Goal: Information Seeking & Learning: Learn about a topic

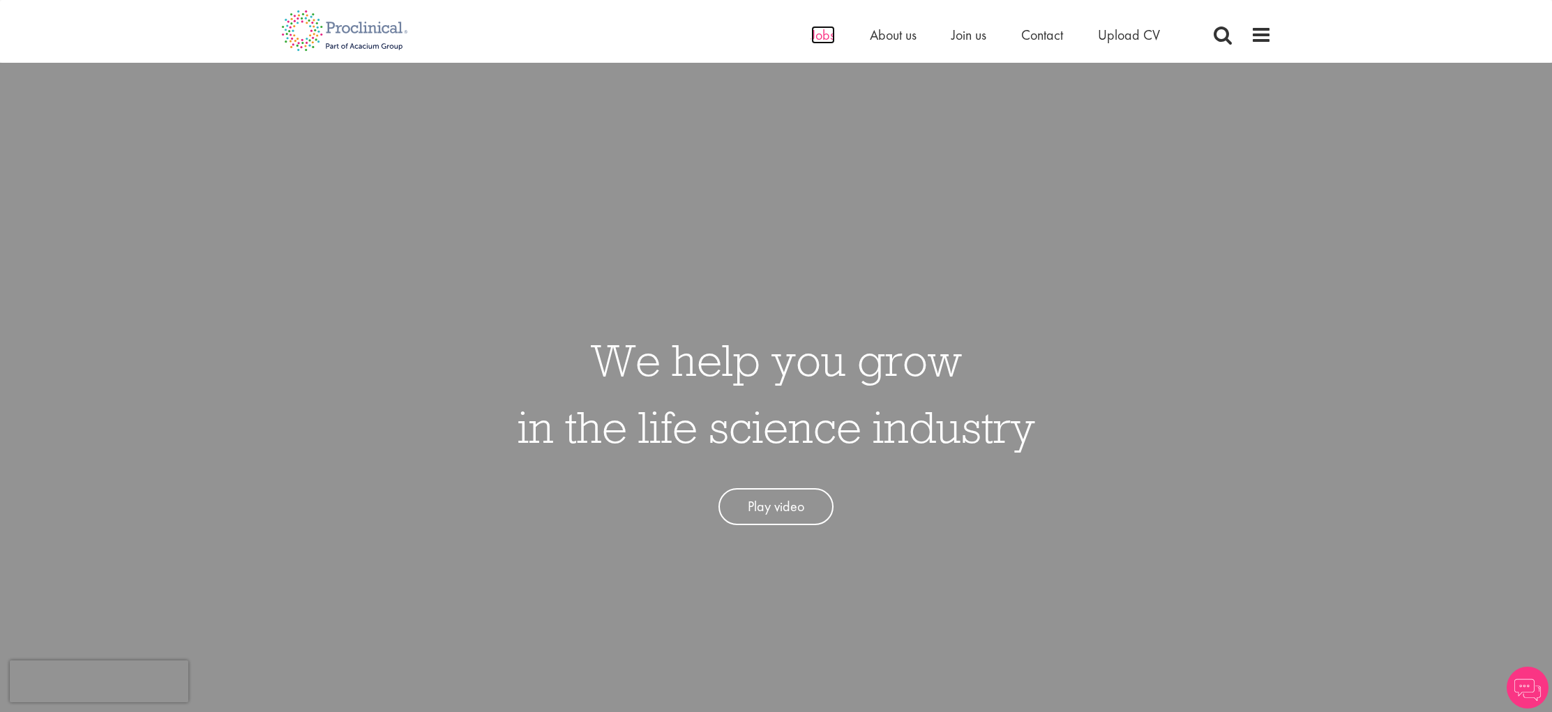
click at [820, 38] on span "Jobs" at bounding box center [823, 35] width 24 height 18
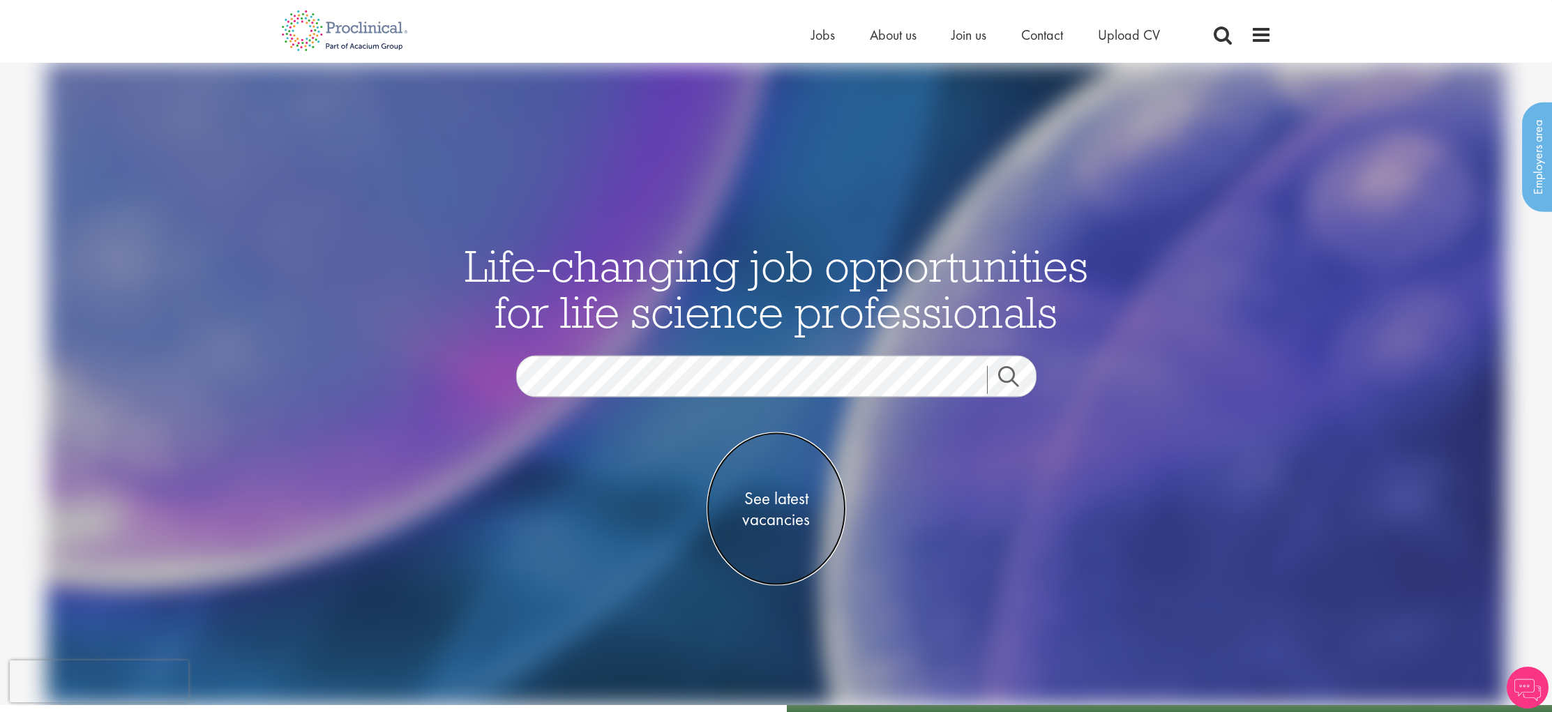
click at [776, 502] on span "See latest vacancies" at bounding box center [776, 509] width 139 height 42
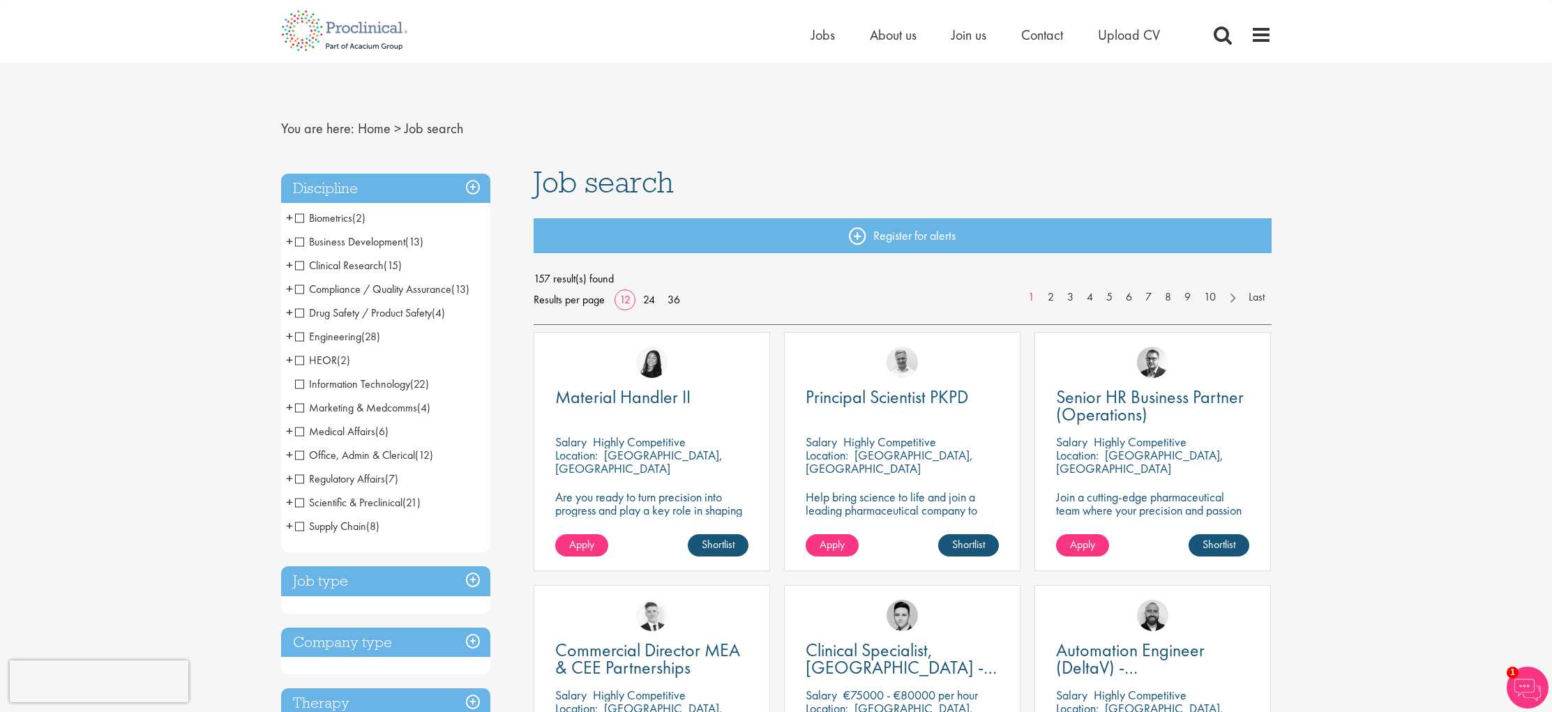
click at [1210, 35] on div "Home Jobs About us Join us Contact Upload CV" at bounding box center [1041, 38] width 460 height 28
click at [1213, 38] on span at bounding box center [1222, 34] width 21 height 21
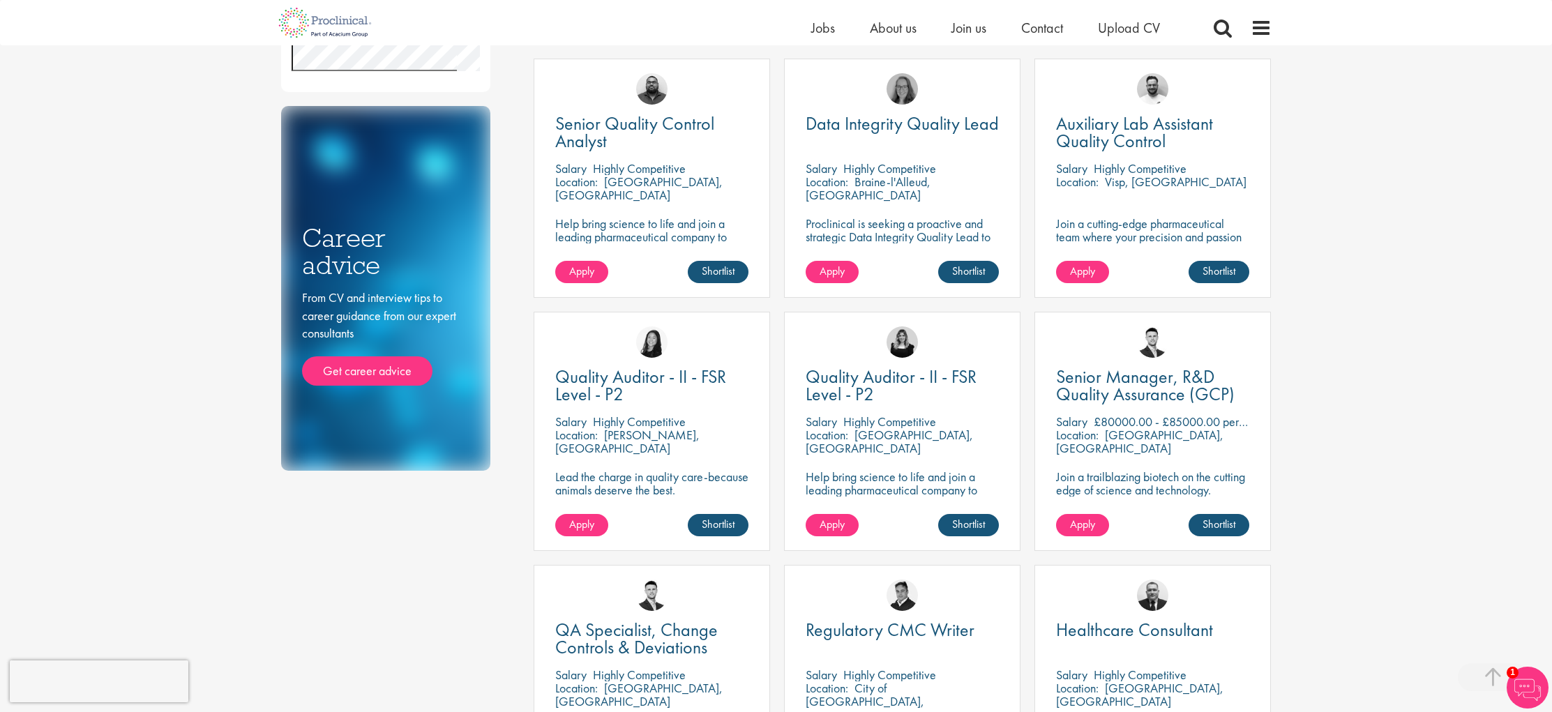
scroll to position [749, 0]
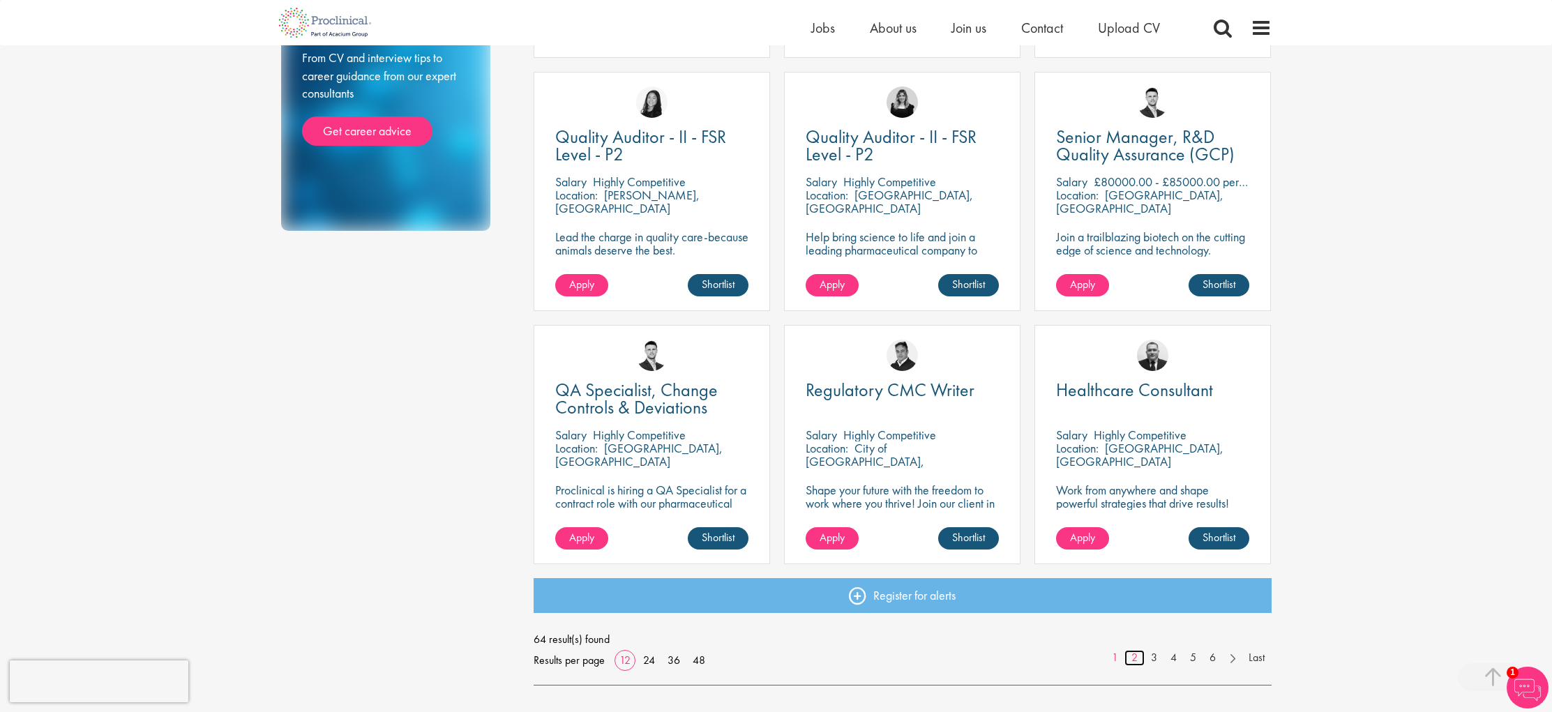
click at [1138, 658] on link "2" at bounding box center [1134, 658] width 20 height 16
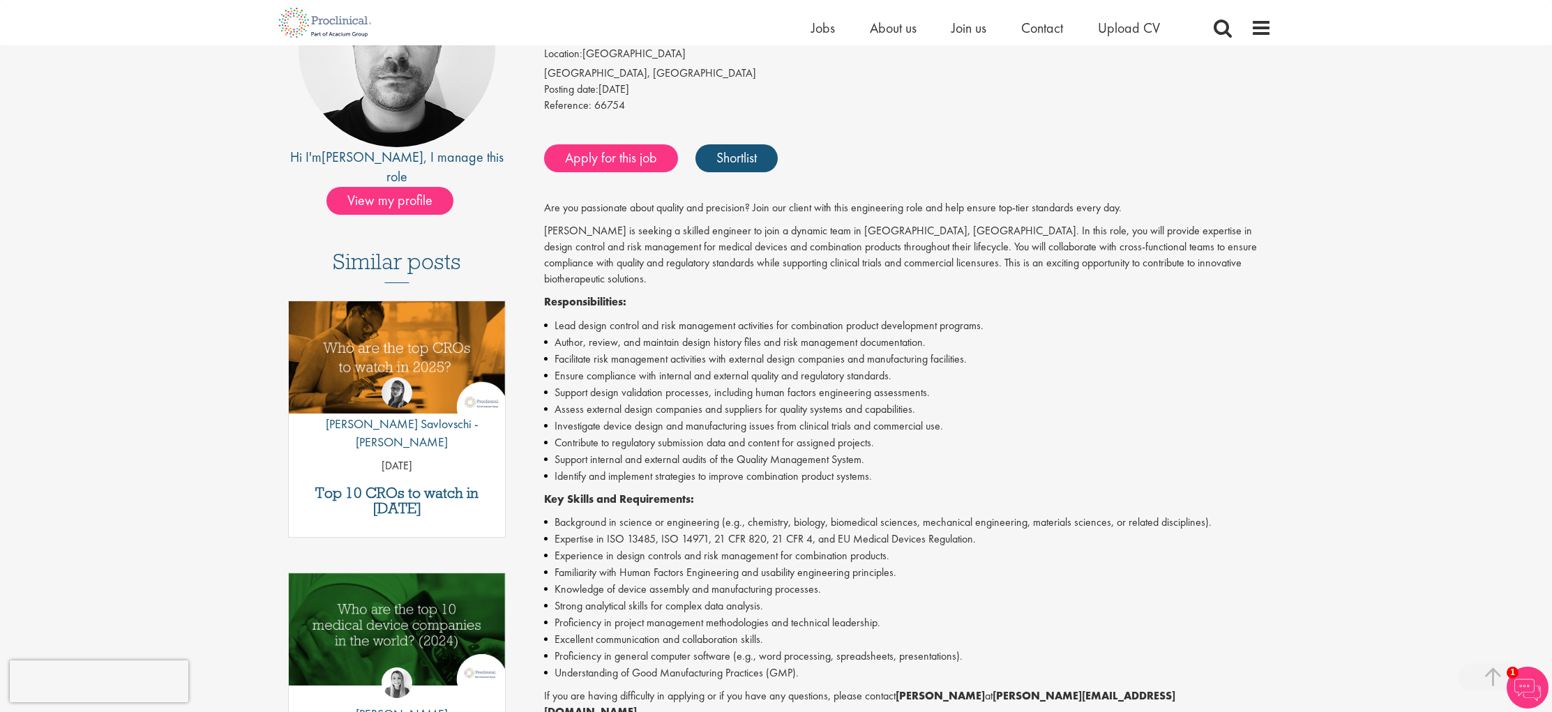
scroll to position [258, 0]
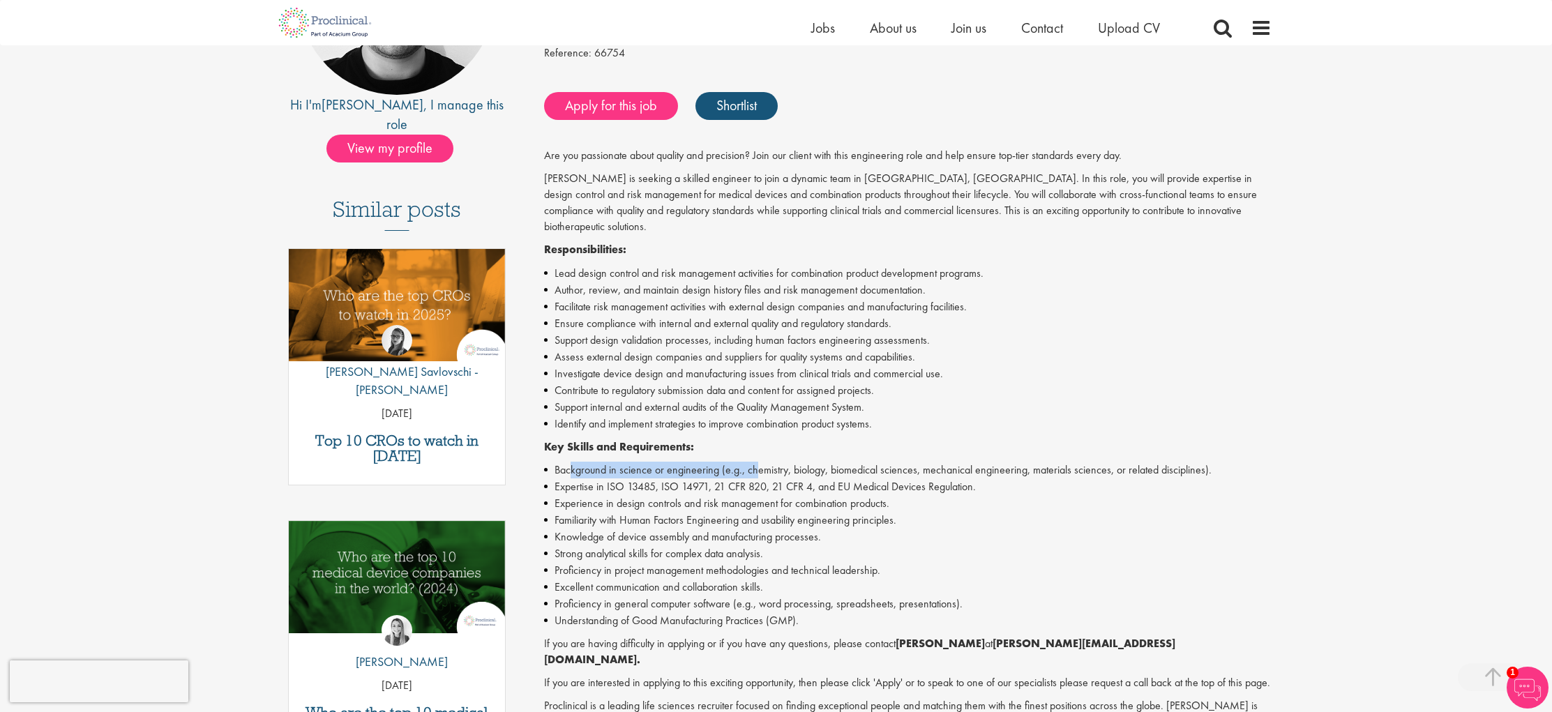
drag, startPoint x: 572, startPoint y: 453, endPoint x: 764, endPoint y: 455, distance: 192.5
click at [760, 462] on li "Background in science or engineering (e.g., chemistry, biology, biomedical scie…" at bounding box center [907, 470] width 727 height 17
click at [865, 478] on li "Expertise in ISO 13485, ISO 14971, 21 CFR 820, 21 CFR 4, and EU Medical Devices…" at bounding box center [907, 486] width 727 height 17
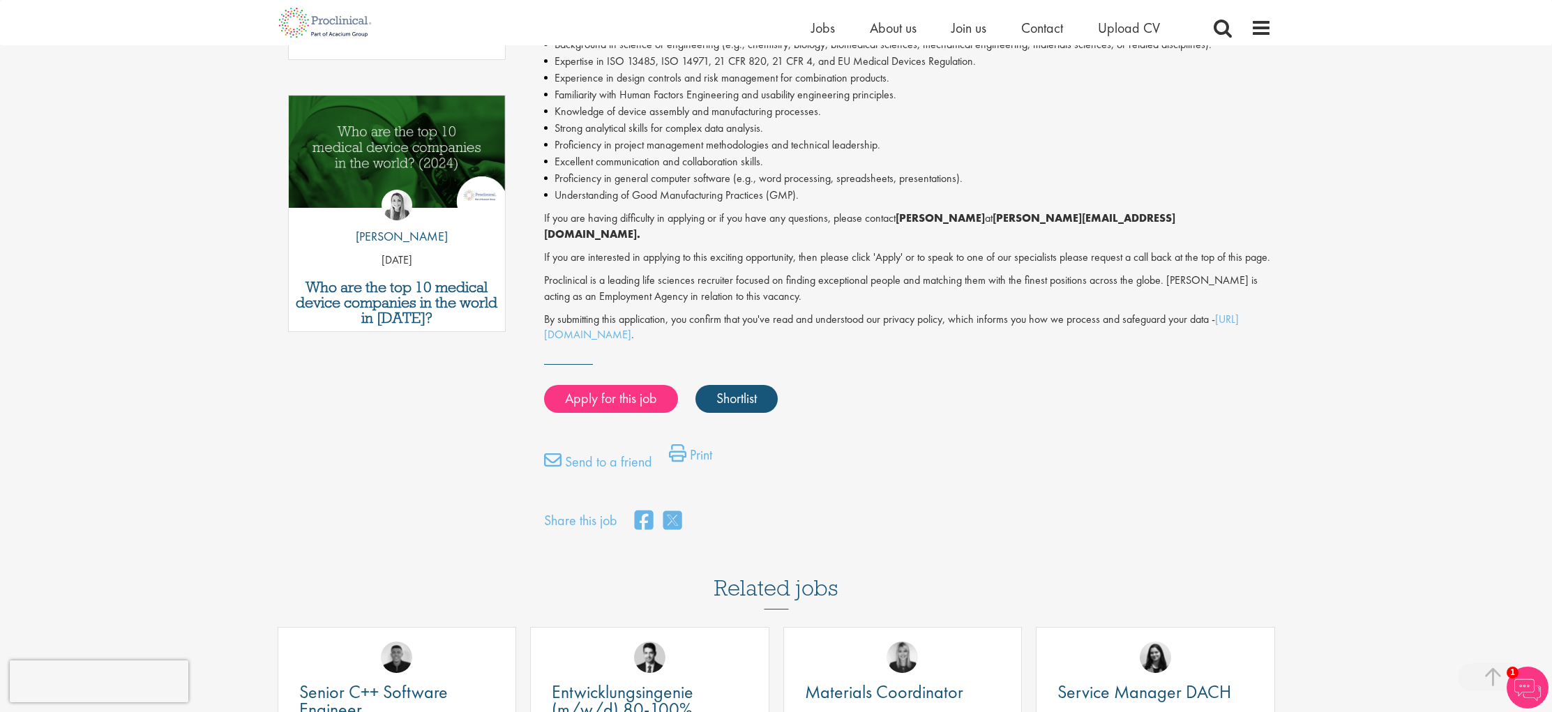
scroll to position [1039, 0]
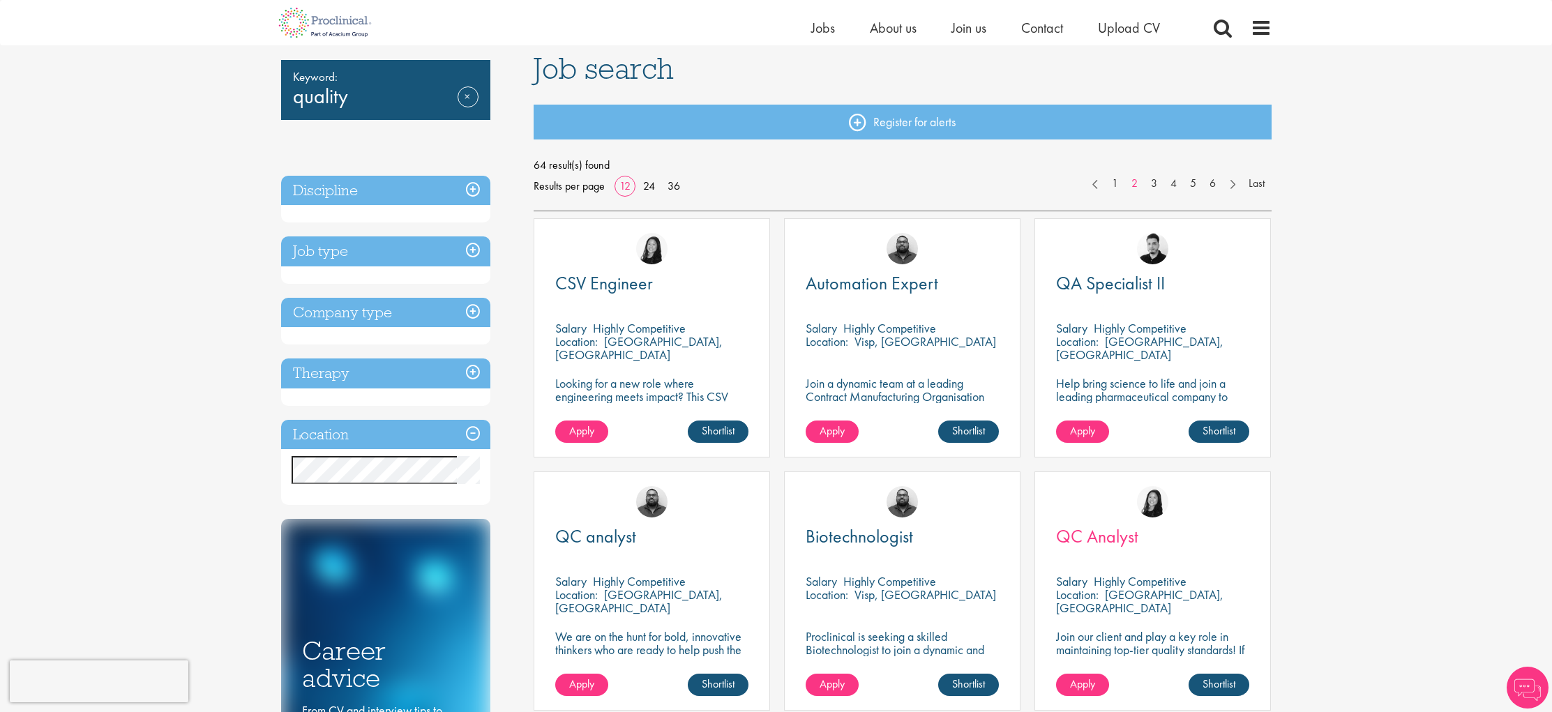
scroll to position [143, 0]
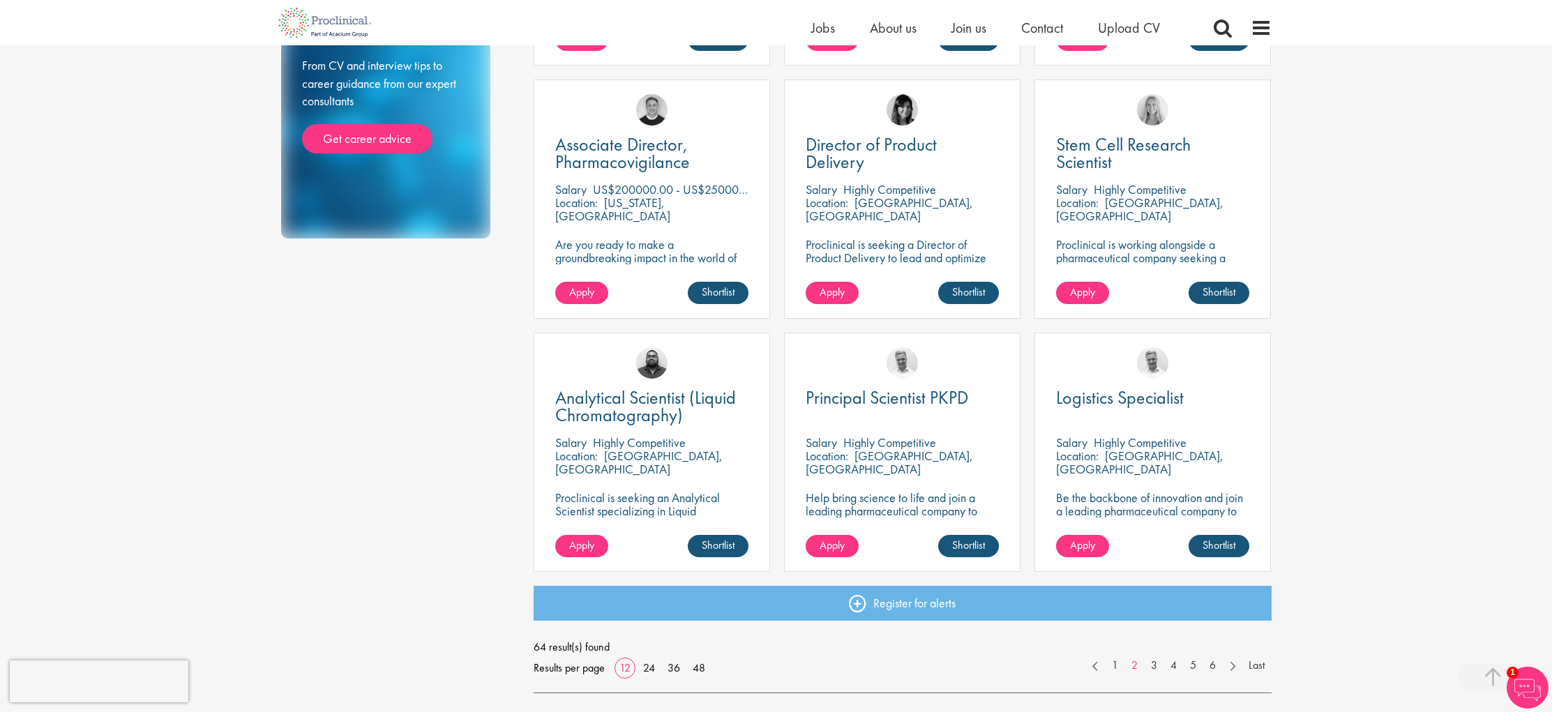
scroll to position [746, 0]
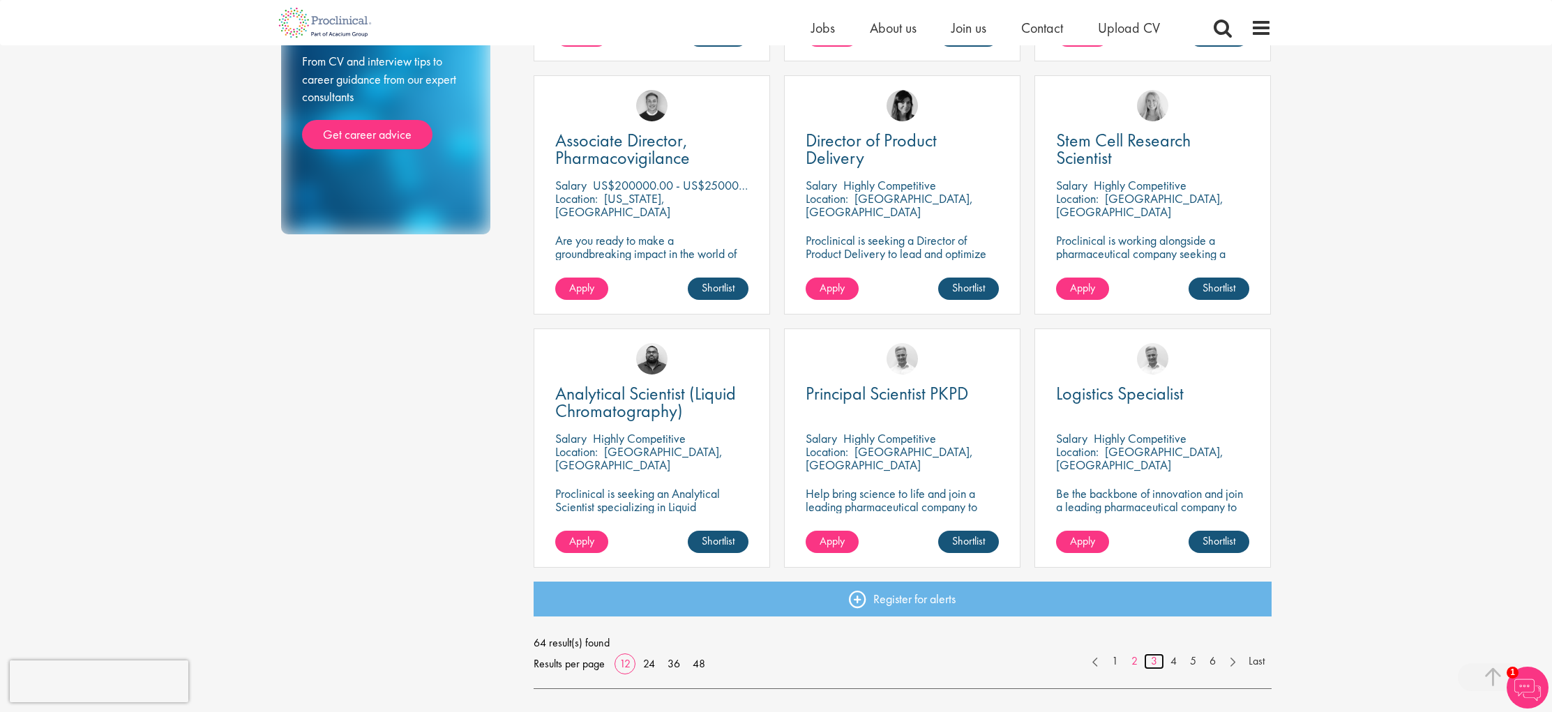
click at [1152, 657] on link "3" at bounding box center [1154, 662] width 20 height 16
